Goal: Download file/media

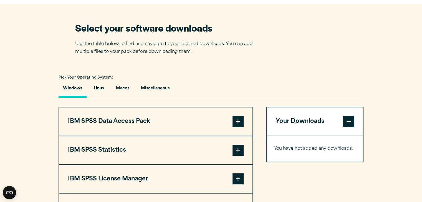
scroll to position [337, 0]
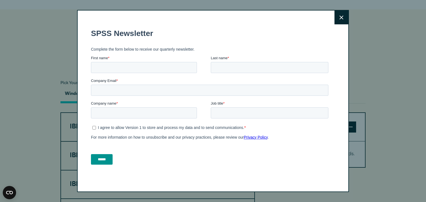
click at [265, 142] on fieldset "I agree to allow Version 1 to store and process my data and to send communicati…" at bounding box center [211, 134] width 240 height 21
click at [340, 17] on icon at bounding box center [341, 18] width 4 height 4
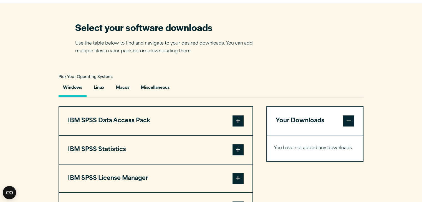
scroll to position [343, 0]
click at [308, 115] on button "Your Downloads" at bounding box center [315, 121] width 96 height 28
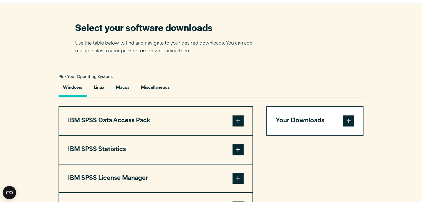
click at [301, 114] on button "Your Downloads" at bounding box center [315, 121] width 96 height 28
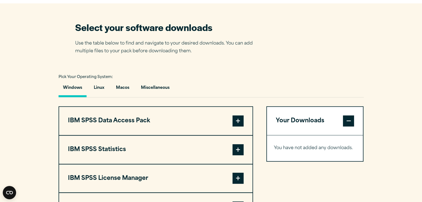
click at [186, 107] on button "IBM SPSS Data Access Pack" at bounding box center [155, 121] width 193 height 28
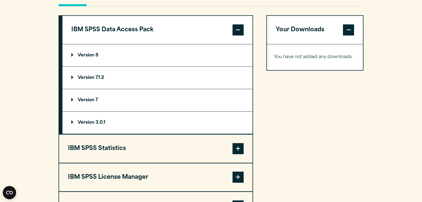
scroll to position [434, 0]
click at [202, 146] on button "IBM SPSS Statistics" at bounding box center [155, 148] width 193 height 28
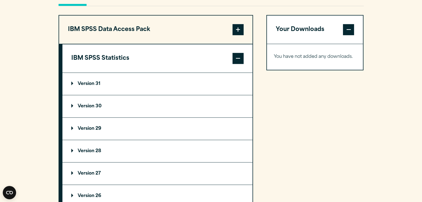
click at [182, 88] on summary "Version 31" at bounding box center [157, 84] width 190 height 22
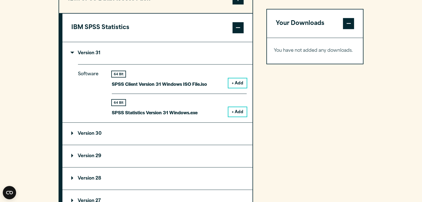
scroll to position [465, 0]
click at [235, 115] on button "+ Add" at bounding box center [237, 111] width 18 height 9
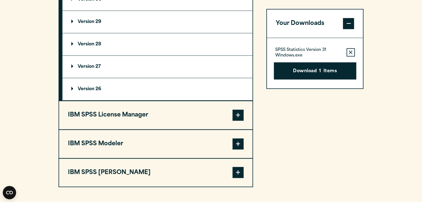
scroll to position [604, 0]
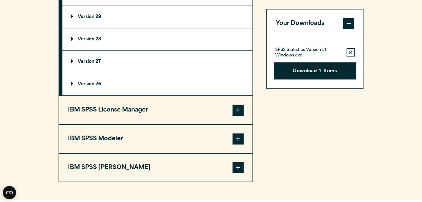
click at [233, 113] on span at bounding box center [237, 110] width 11 height 11
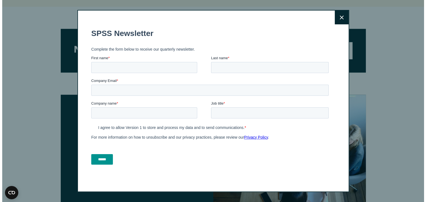
scroll to position [668, 0]
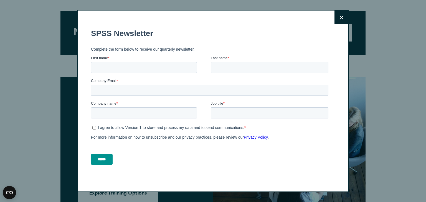
click at [342, 14] on button "Close" at bounding box center [341, 18] width 14 height 14
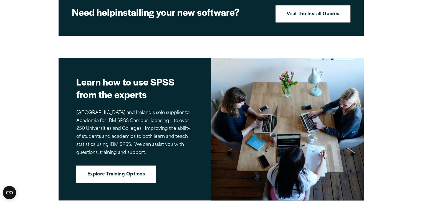
scroll to position [689, 0]
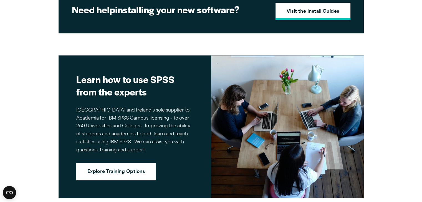
click at [316, 8] on strong "Visit the Install Guides" at bounding box center [312, 11] width 53 height 7
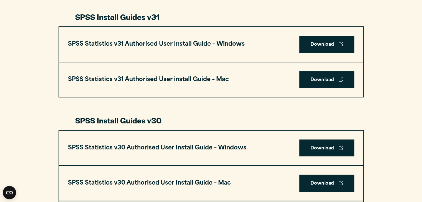
scroll to position [273, 0]
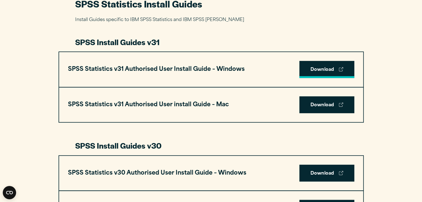
click at [326, 72] on link "Download" at bounding box center [326, 69] width 55 height 17
